Goal: Navigation & Orientation: Find specific page/section

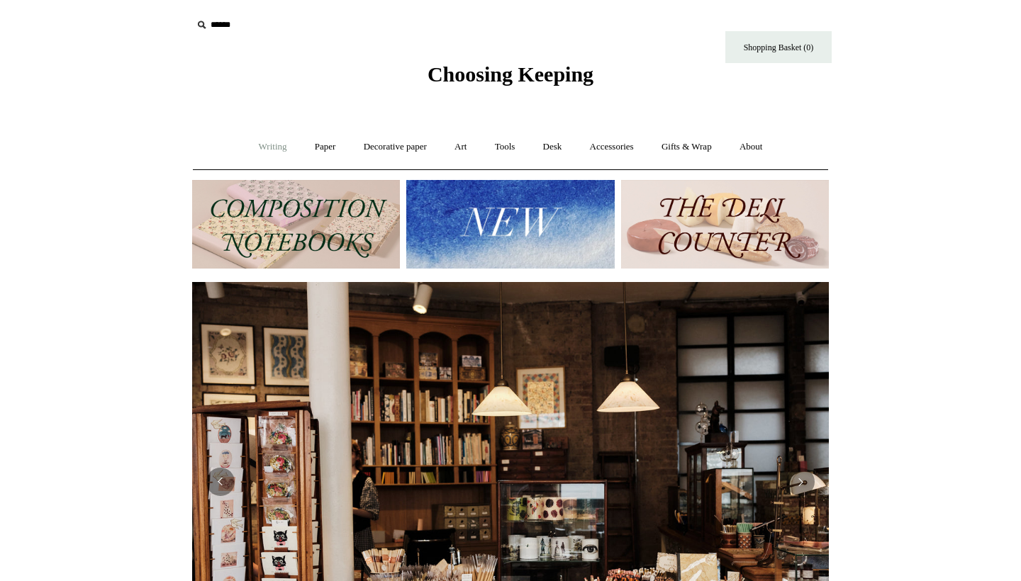
click at [260, 137] on link "Writing +" at bounding box center [273, 147] width 54 height 38
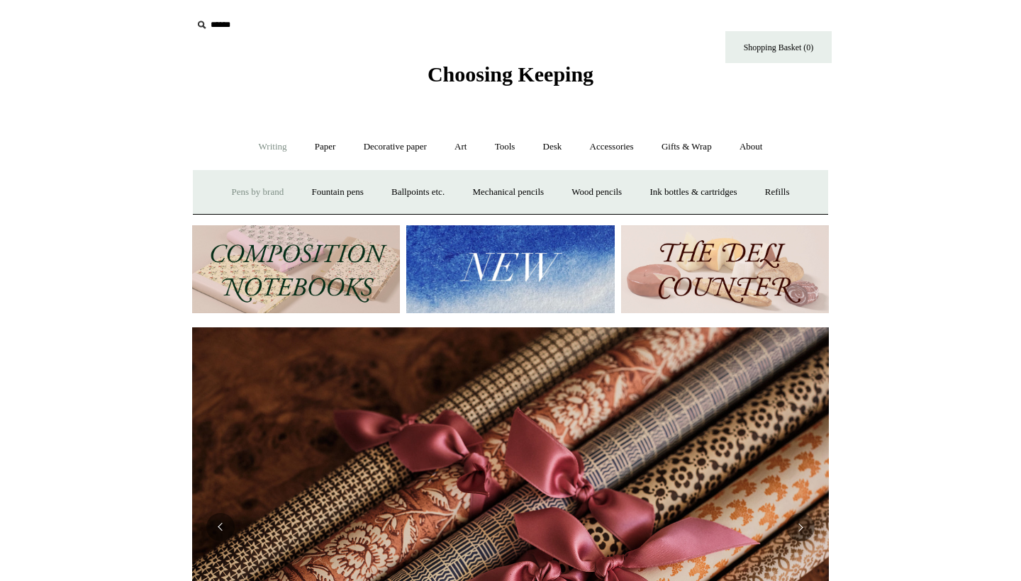
click at [233, 185] on link "Pens by brand +" at bounding box center [258, 193] width 78 height 38
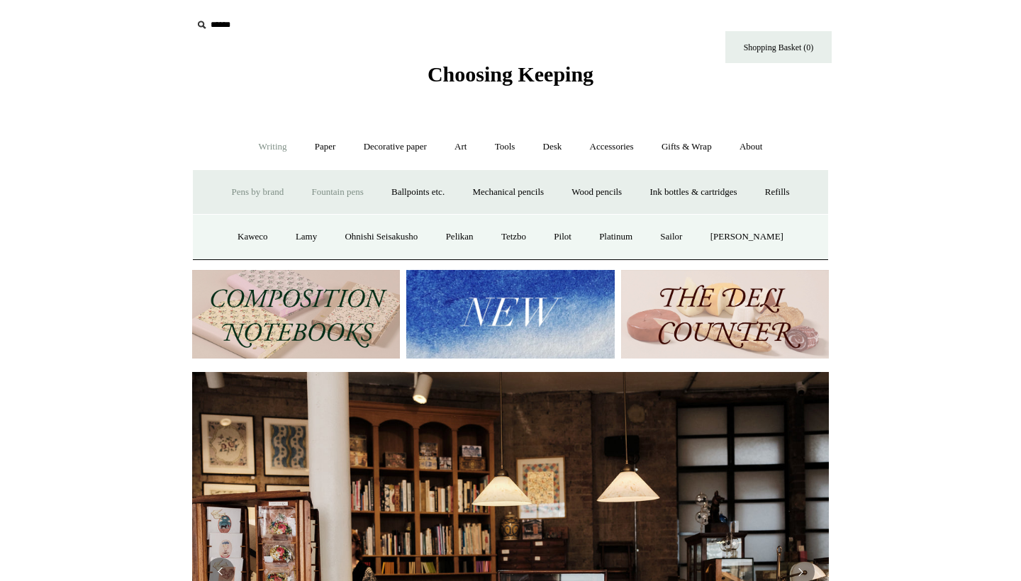
click at [318, 195] on link "Fountain pens +" at bounding box center [336, 193] width 77 height 38
click at [404, 186] on link "Ballpoints etc. +" at bounding box center [418, 193] width 79 height 38
click at [340, 230] on link "All" at bounding box center [342, 237] width 38 height 38
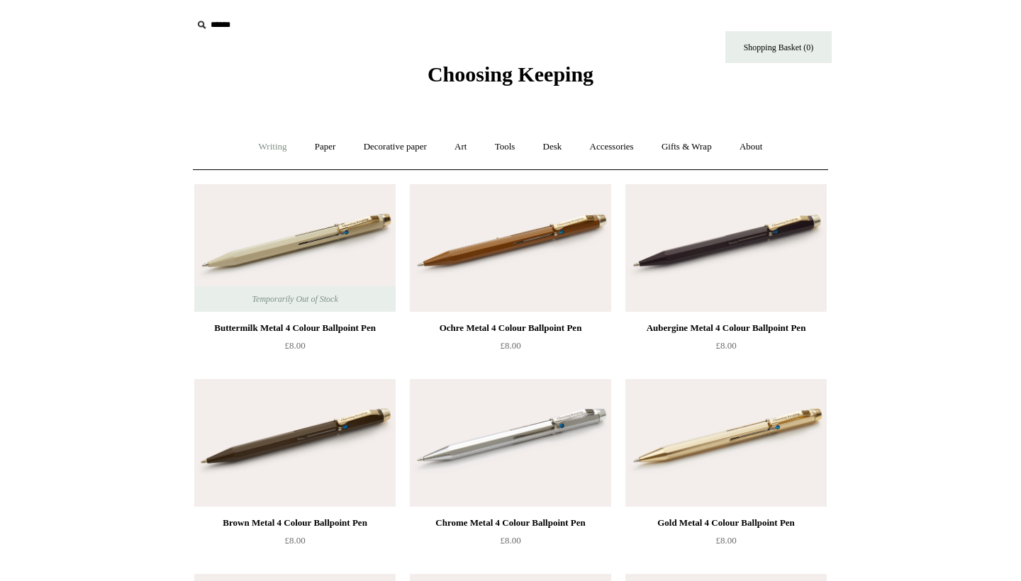
click at [263, 144] on link "Writing +" at bounding box center [273, 147] width 54 height 38
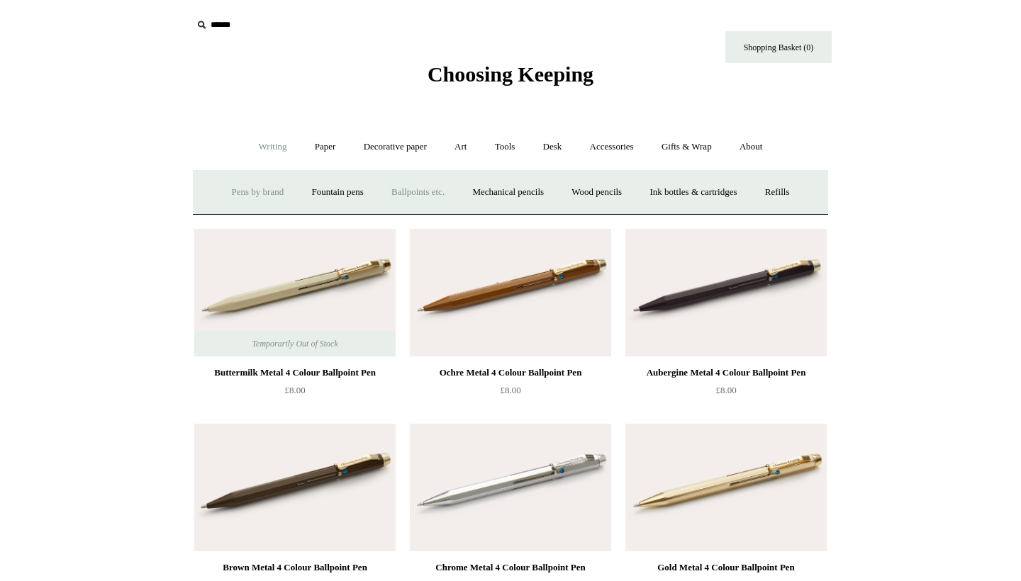
click at [247, 181] on link "Pens by brand +" at bounding box center [258, 193] width 78 height 38
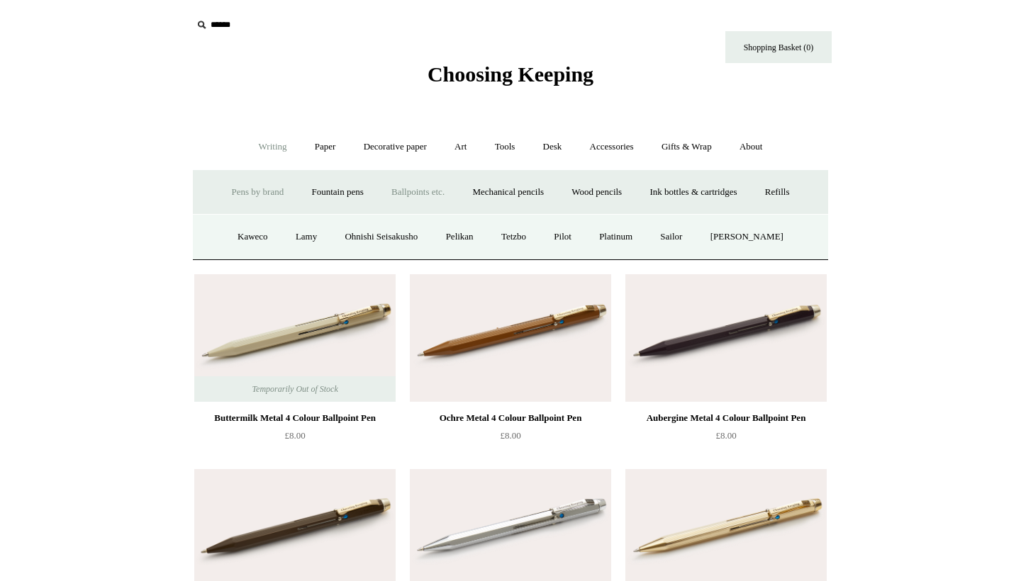
click at [219, 186] on link "Pens by brand -" at bounding box center [258, 193] width 78 height 38
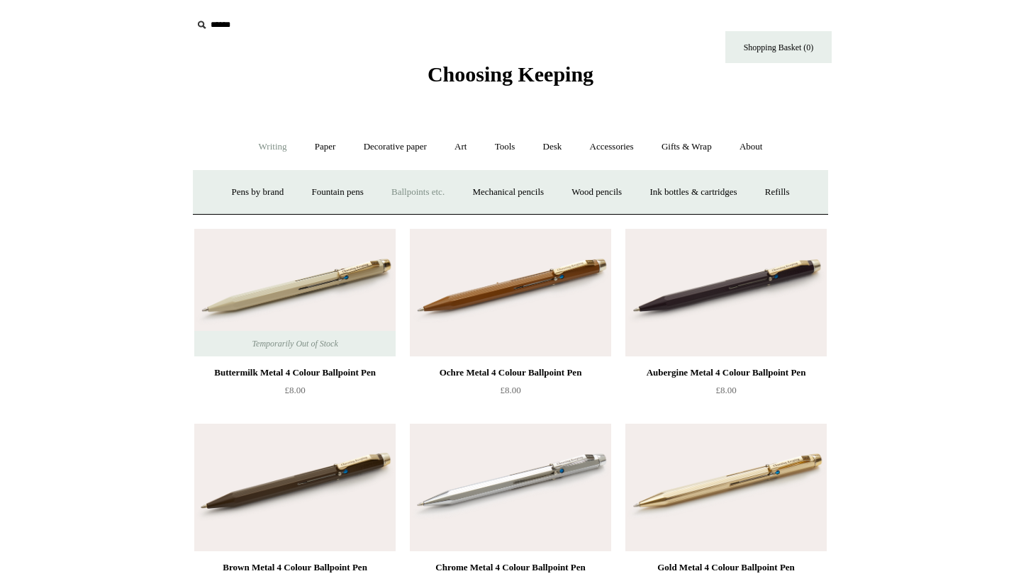
click at [269, 140] on link "Writing -" at bounding box center [273, 147] width 54 height 38
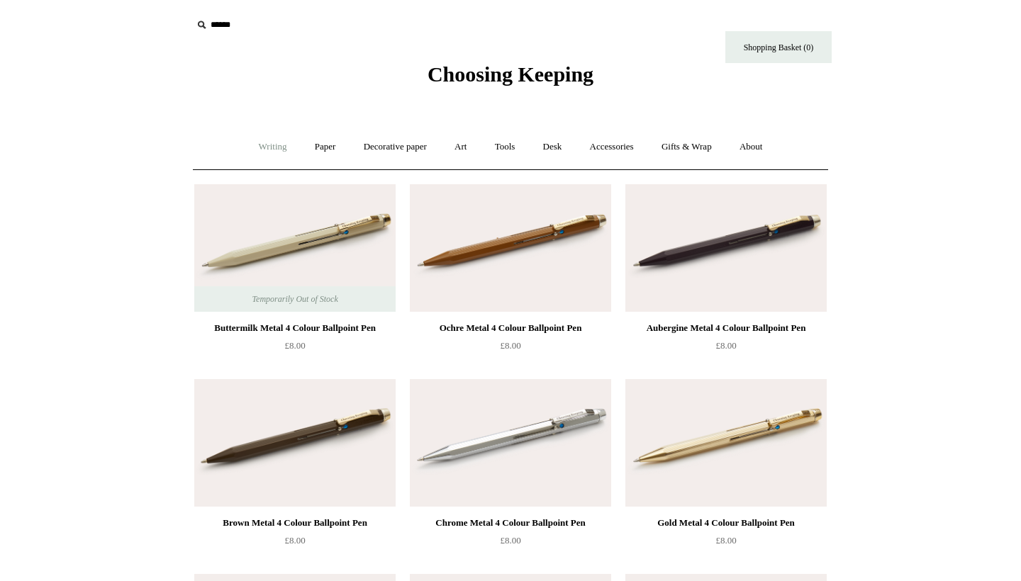
click at [269, 140] on link "Writing -" at bounding box center [273, 147] width 54 height 38
